Goal: Information Seeking & Learning: Learn about a topic

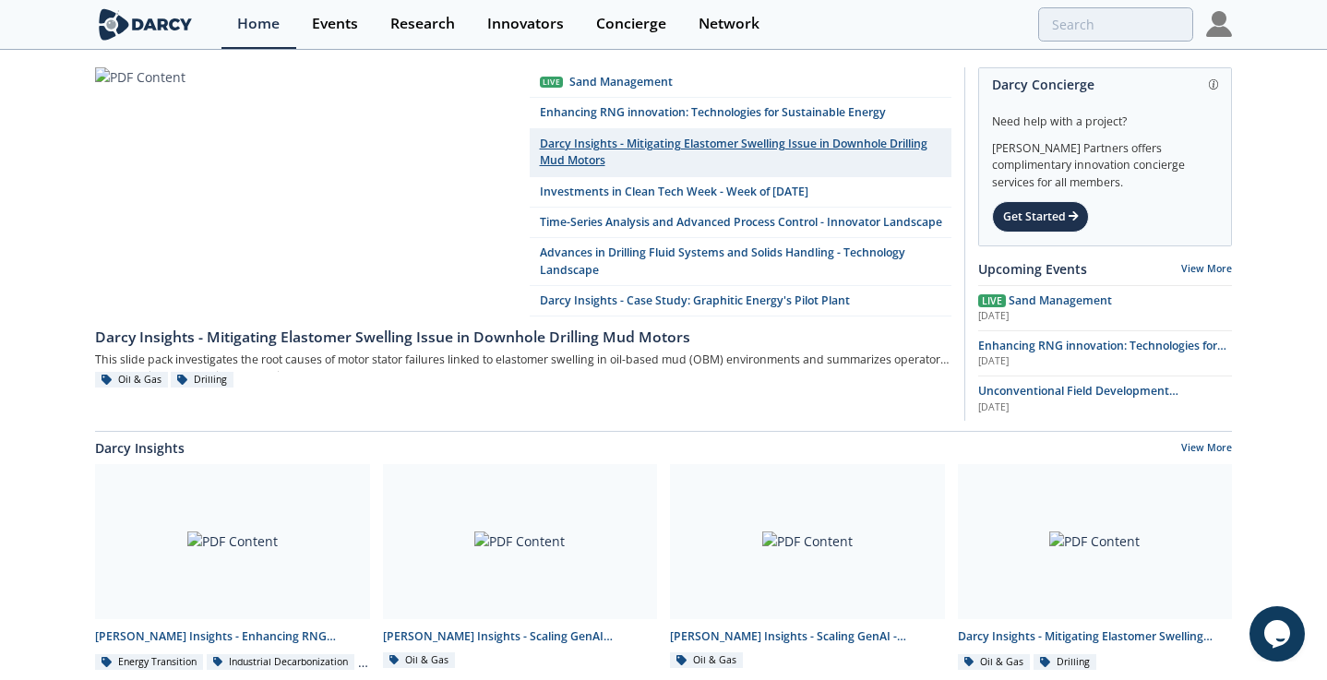
scroll to position [60, 0]
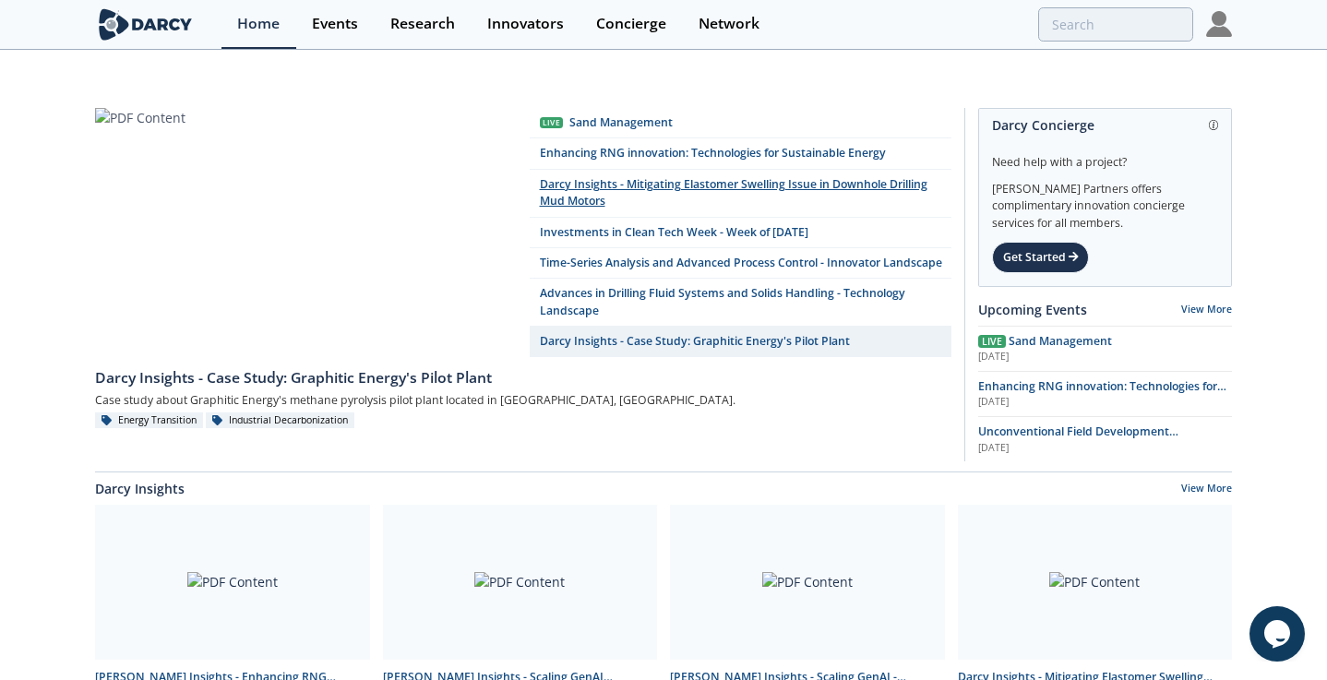
scroll to position [0, 0]
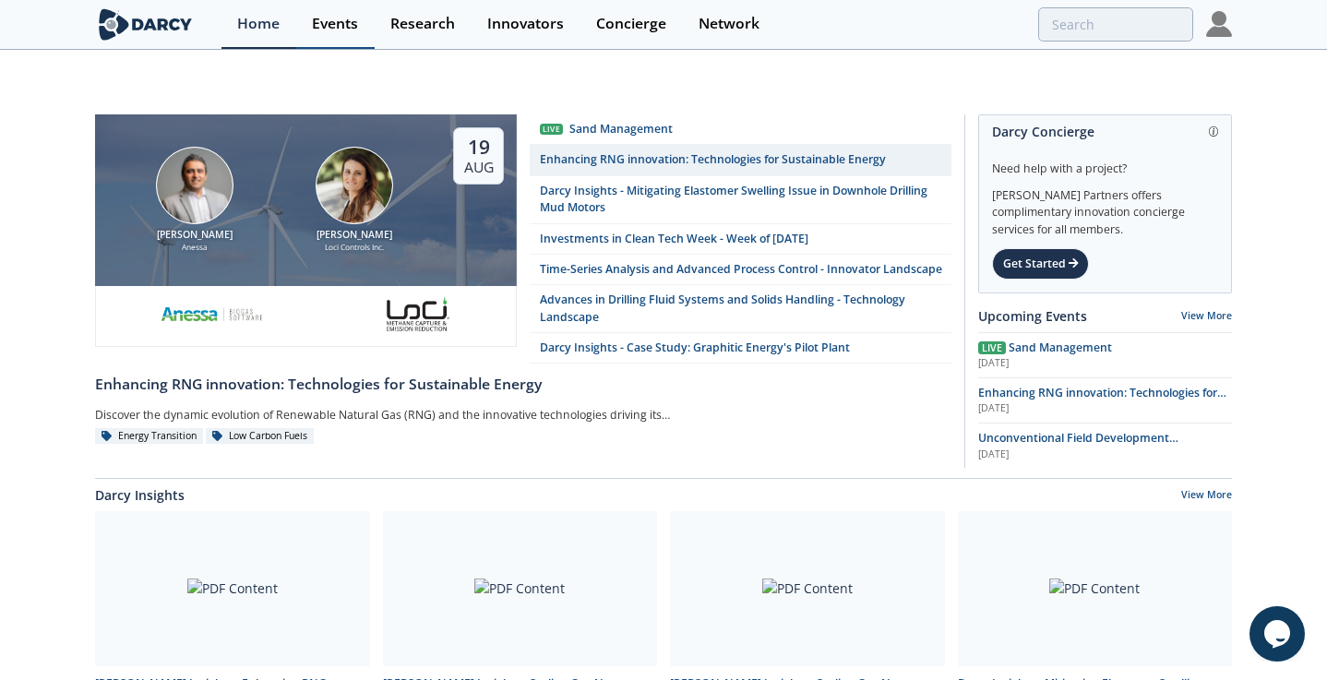
click at [326, 31] on div "Events" at bounding box center [335, 24] width 46 height 15
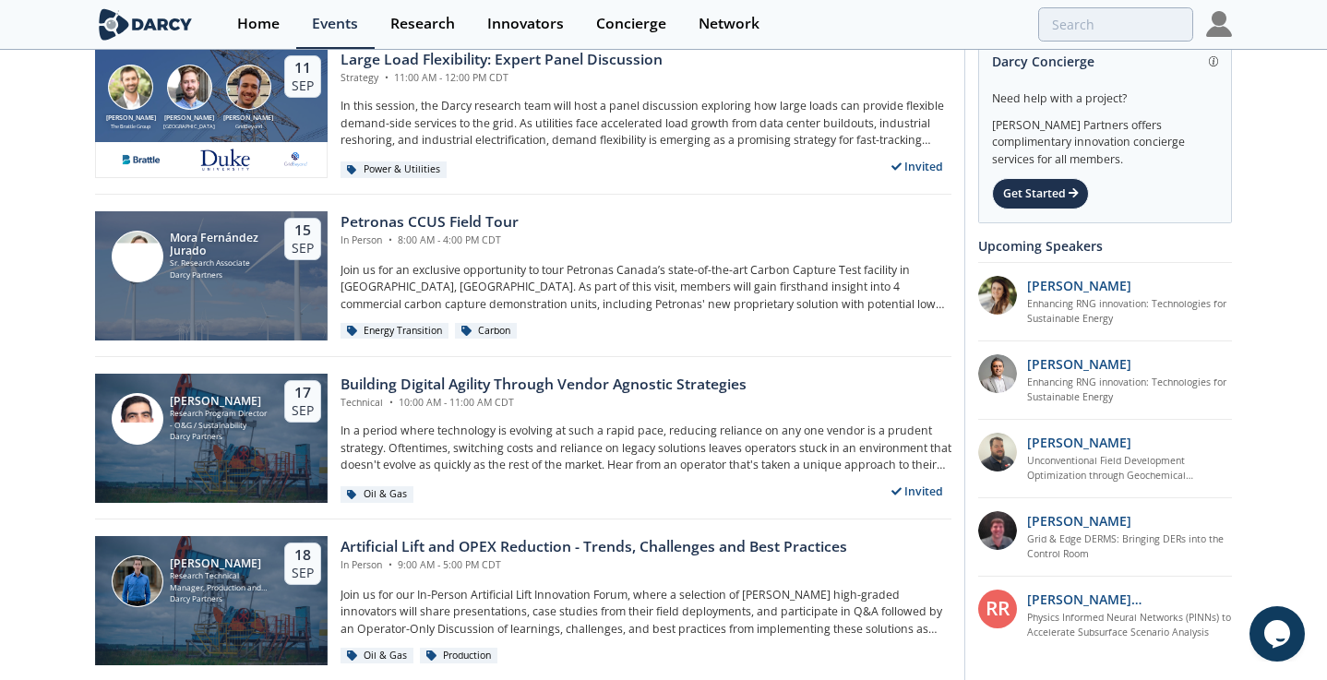
scroll to position [1735, 0]
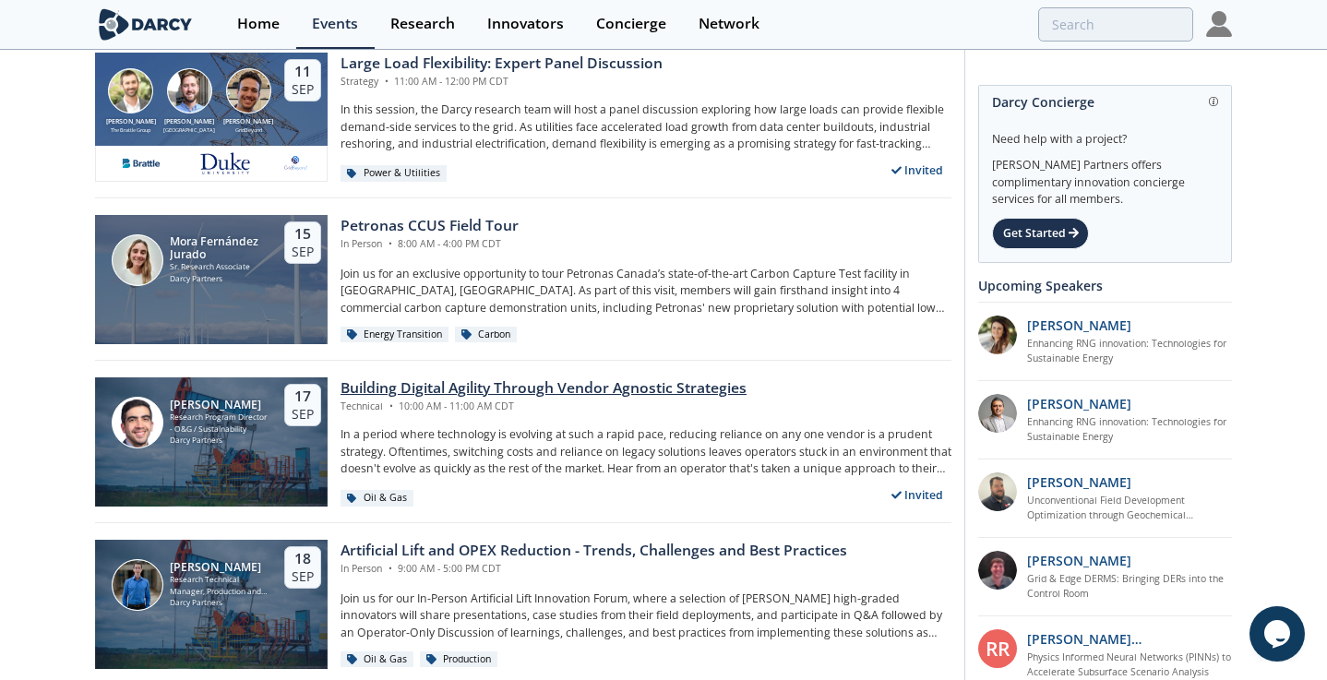
click at [569, 378] on div "Building Digital Agility Through Vendor Agnostic Strategies" at bounding box center [544, 389] width 406 height 22
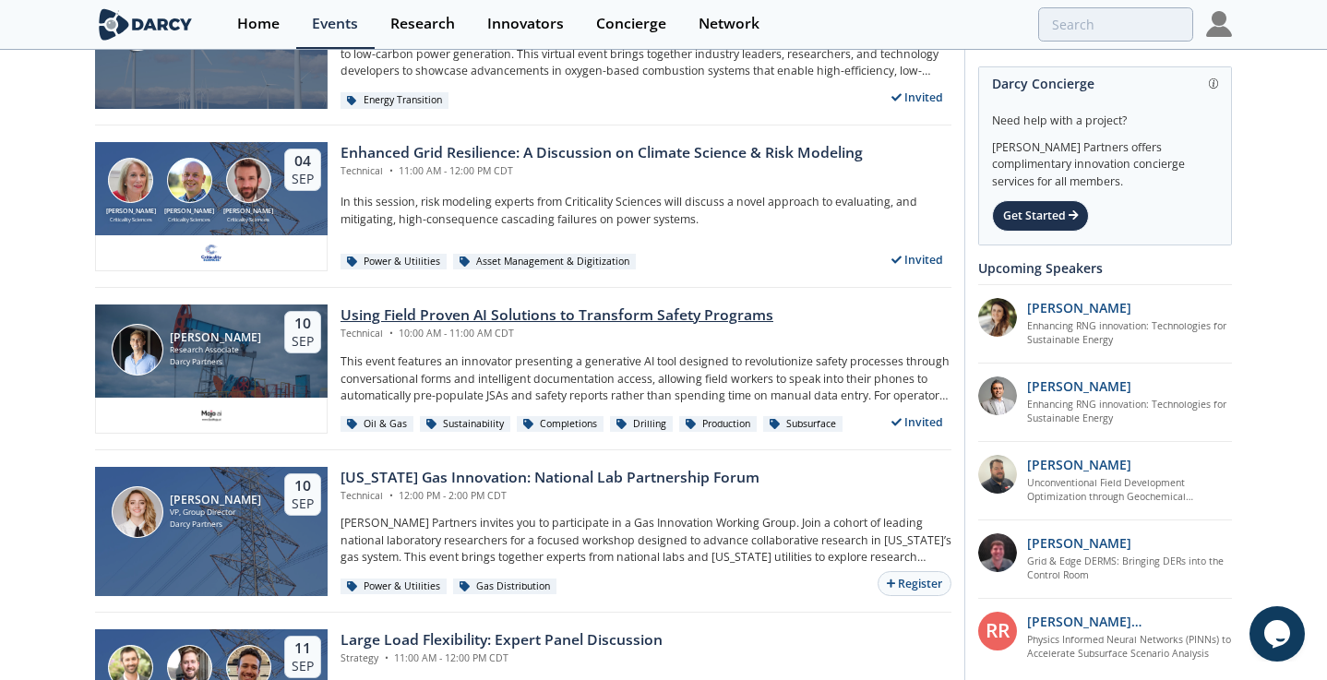
scroll to position [1158, 0]
